Goal: Task Accomplishment & Management: Manage account settings

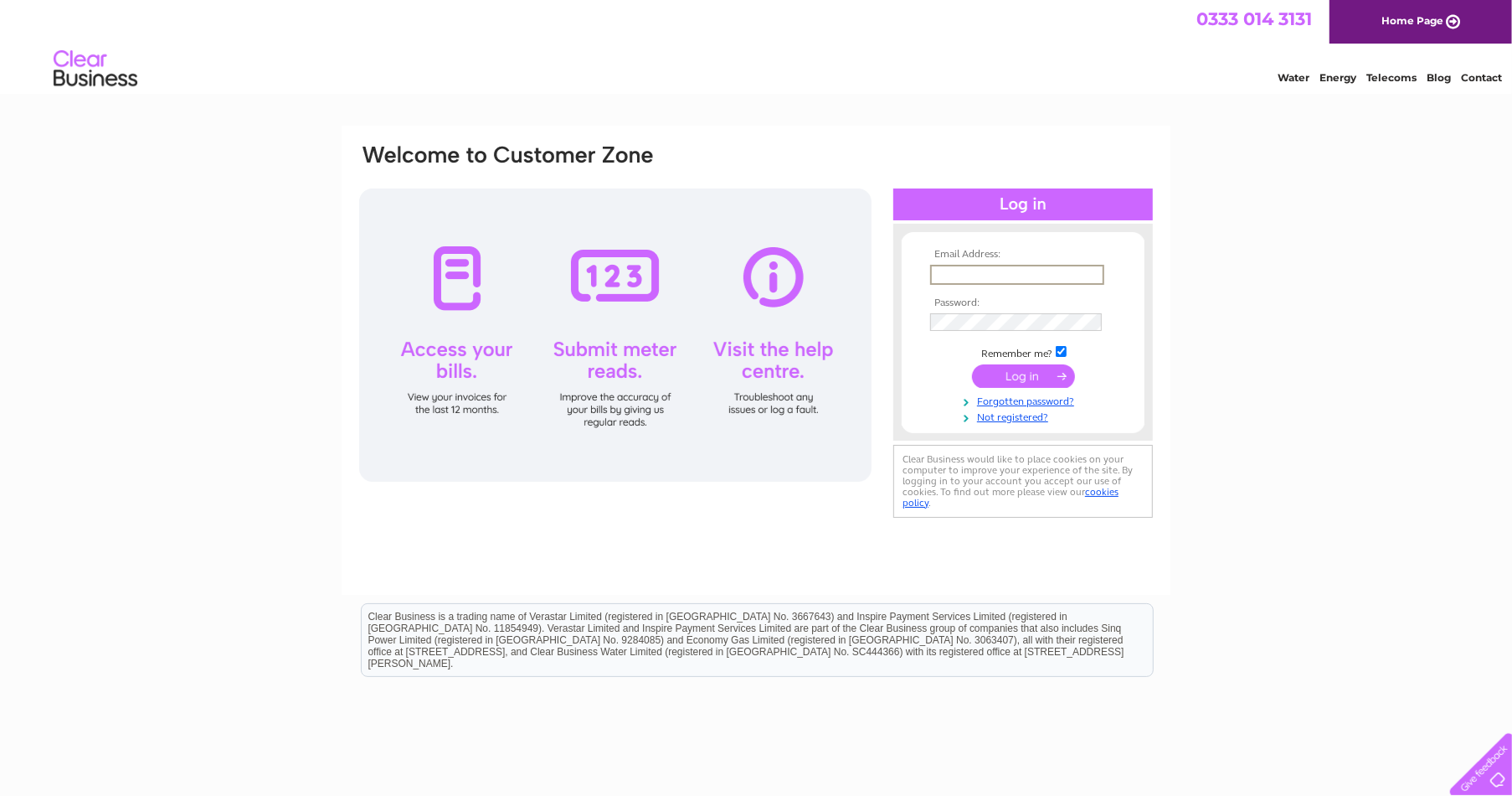
click at [956, 272] on input "text" at bounding box center [1017, 275] width 174 height 20
type input "Fab.hubert@btconnect.com"
click at [1017, 371] on input "submit" at bounding box center [1024, 374] width 103 height 24
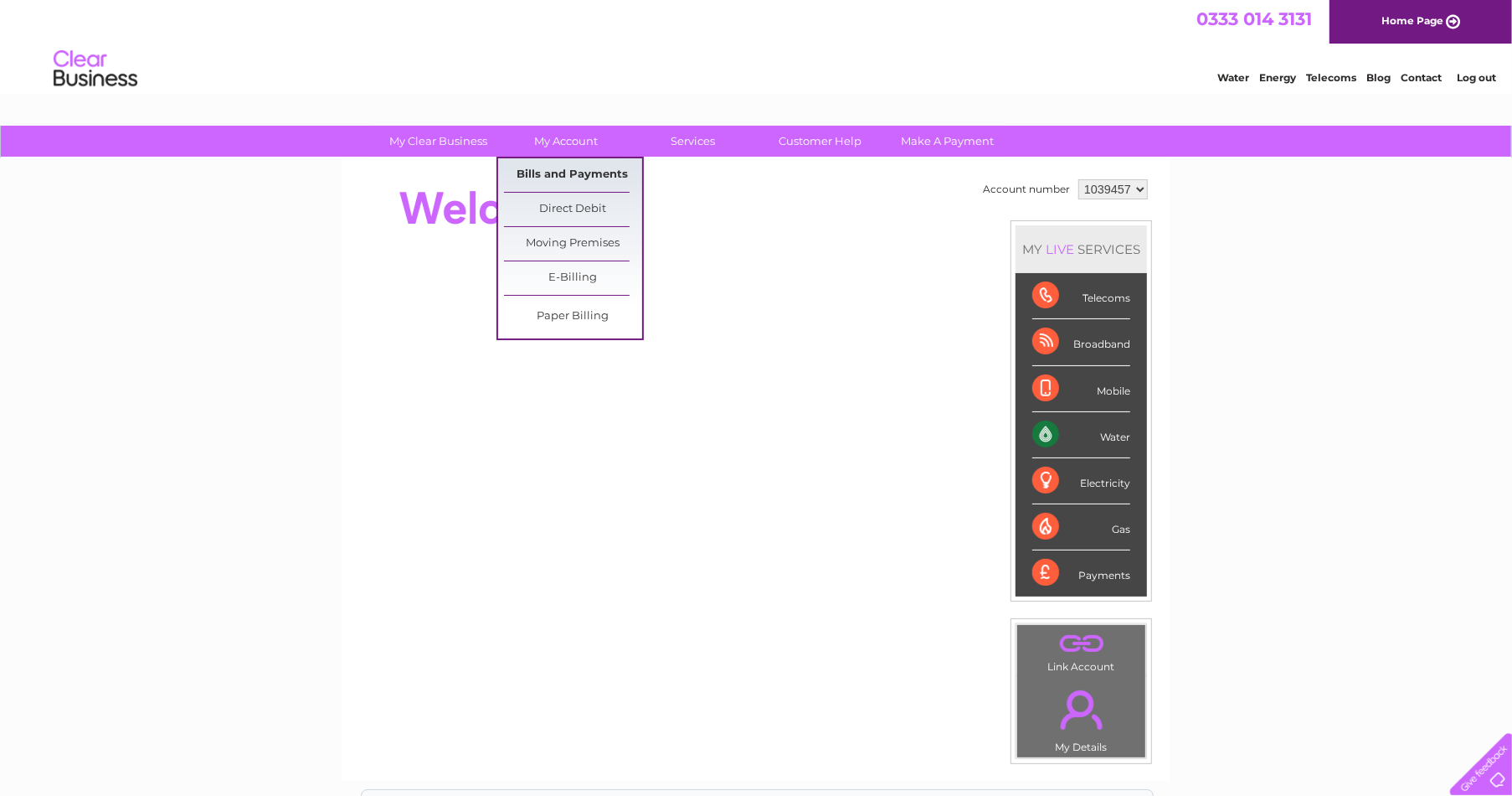
click at [565, 169] on link "Bills and Payments" at bounding box center [574, 175] width 139 height 34
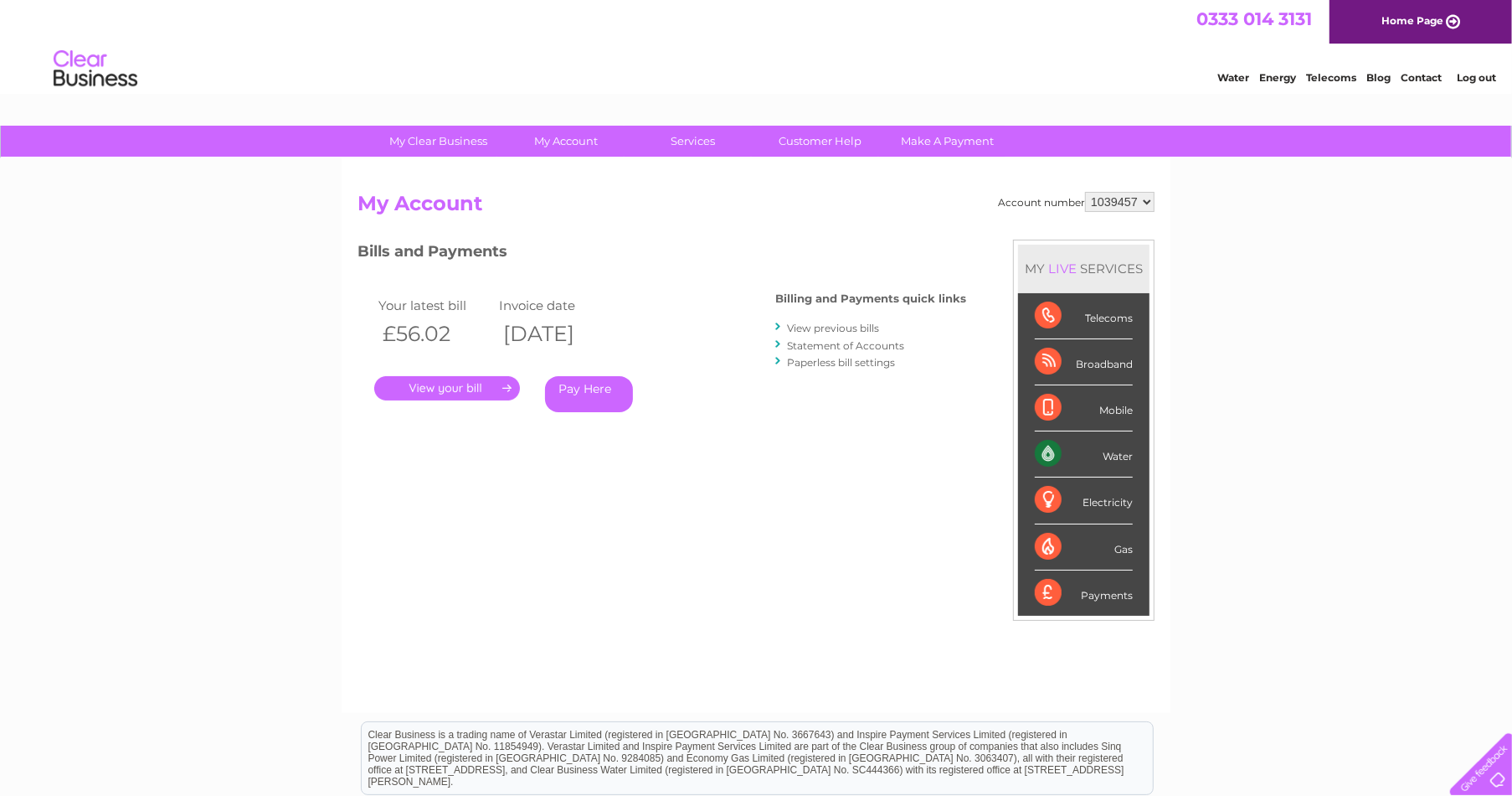
click at [468, 390] on link "." at bounding box center [447, 388] width 145 height 25
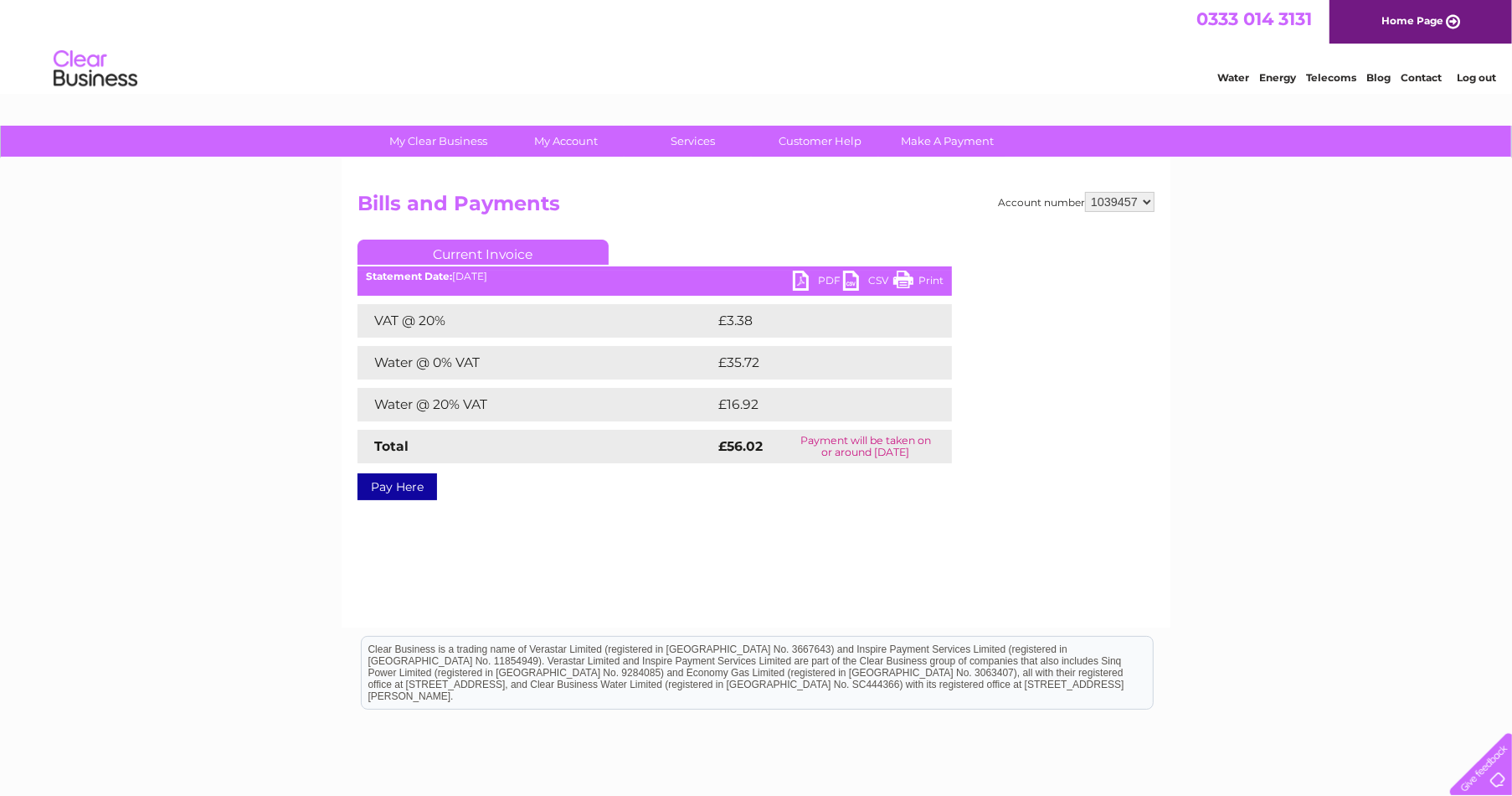
click at [807, 278] on link "PDF" at bounding box center [818, 282] width 50 height 25
click at [1467, 79] on link "Log out" at bounding box center [1476, 77] width 40 height 13
